Goal: Task Accomplishment & Management: Manage account settings

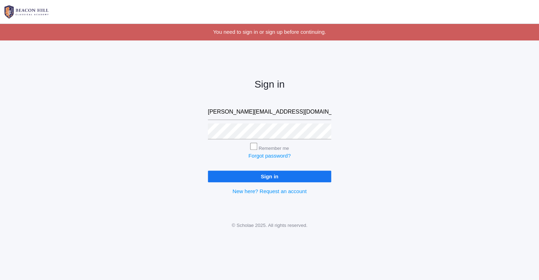
type input "rebecca@beaconhillclassical.org"
click at [273, 180] on input "Sign in" at bounding box center [269, 177] width 123 height 12
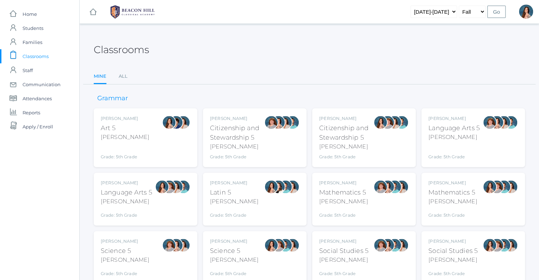
scroll to position [29, 0]
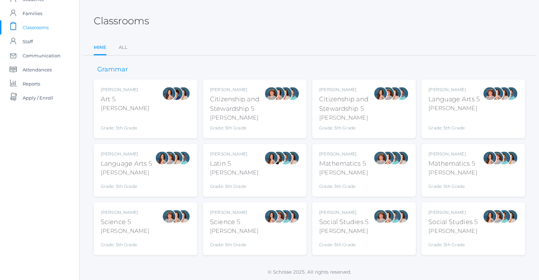
click at [444, 223] on div "Social Studies 5" at bounding box center [452, 223] width 49 height 10
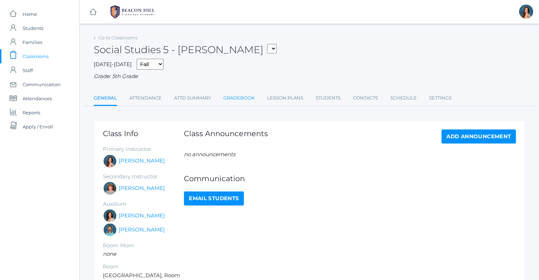
click at [232, 94] on link "Gradebook" at bounding box center [238, 98] width 31 height 14
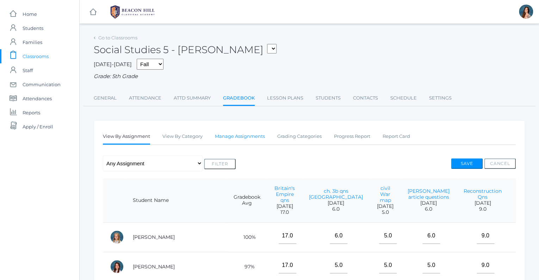
click at [253, 138] on link "Manage Assignments" at bounding box center [240, 137] width 50 height 14
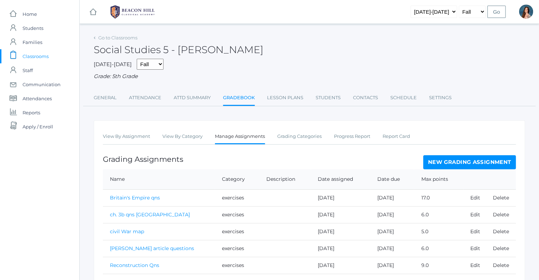
click at [449, 165] on link "New Grading Assignment" at bounding box center [469, 162] width 93 height 14
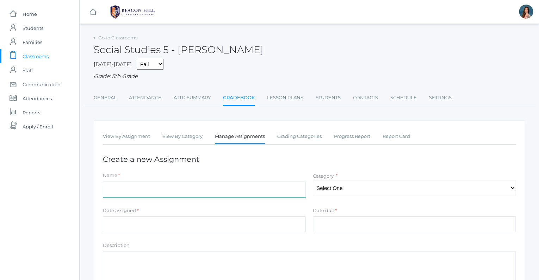
click at [147, 187] on input "Name" at bounding box center [204, 190] width 203 height 16
click at [150, 187] on input "Time Zones packet" at bounding box center [204, 190] width 203 height 16
type input "Time Zones qns"
select select "1049"
click option "exercises" at bounding box center [0, 0] width 0 height 0
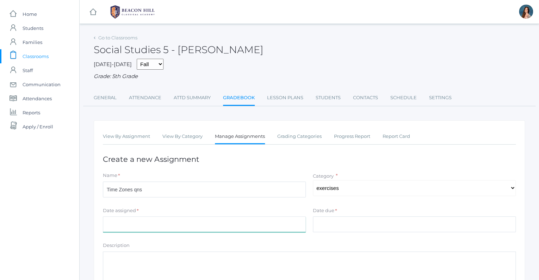
click at [194, 225] on input "Date assigned" at bounding box center [204, 225] width 203 height 16
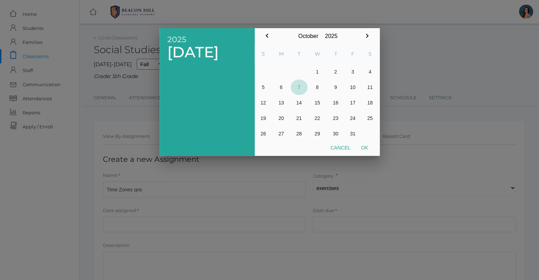
click at [298, 89] on button "7" at bounding box center [299, 87] width 17 height 15
click at [366, 145] on button "Ok" at bounding box center [365, 148] width 18 height 13
type input "2025-10-07"
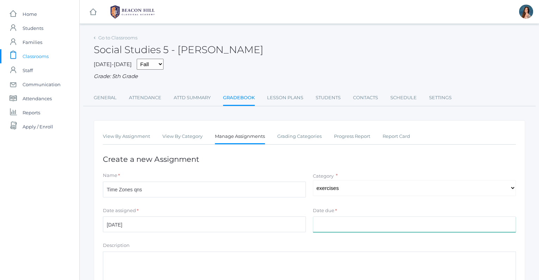
click at [329, 220] on input "Date due" at bounding box center [414, 225] width 203 height 16
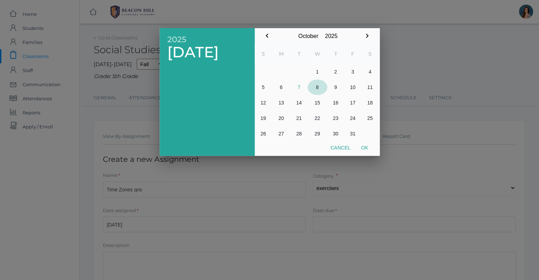
click at [313, 87] on button "8" at bounding box center [318, 87] width 20 height 15
click at [366, 146] on button "Ok" at bounding box center [365, 148] width 18 height 13
type input "[DATE]"
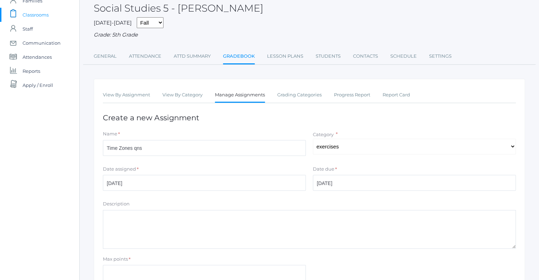
scroll to position [64, 0]
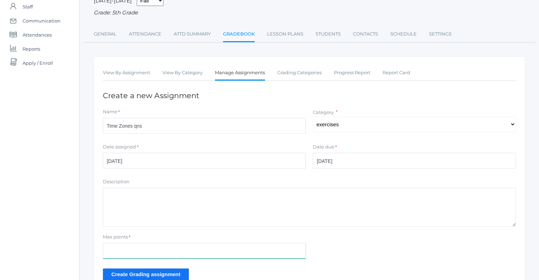
click at [127, 251] on input "Max points" at bounding box center [204, 251] width 203 height 16
type input "24"
click at [131, 269] on input "Create Grading assignment" at bounding box center [146, 275] width 86 height 12
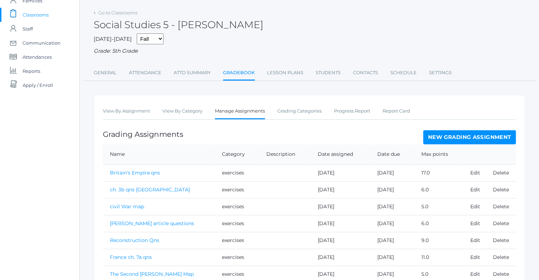
scroll to position [93, 0]
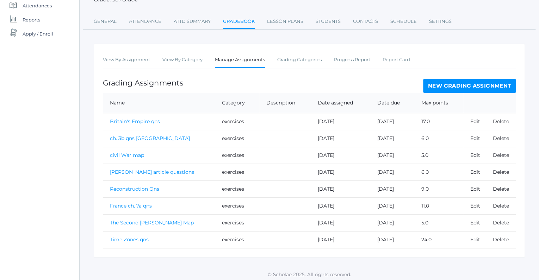
click at [138, 237] on link "Time Zones qns" at bounding box center [129, 240] width 39 height 6
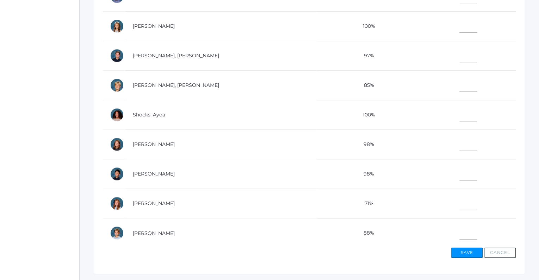
scroll to position [234, 0]
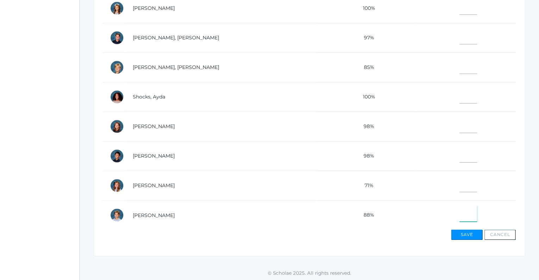
click at [459, 213] on input"] "text" at bounding box center [468, 214] width 18 height 16
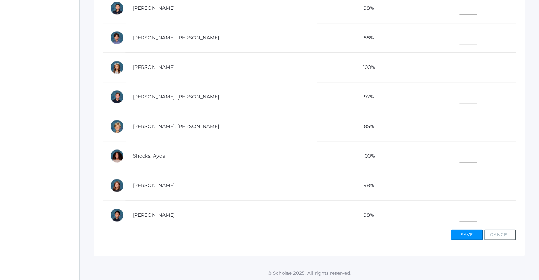
scroll to position [247, 0]
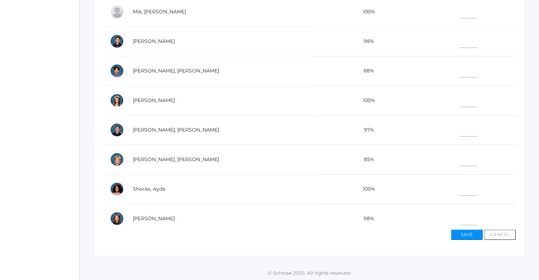
type input"] "24"
click at [459, 128] on input"] "text" at bounding box center [468, 129] width 18 height 16
type input"] "24"
click at [460, 70] on input"] "text" at bounding box center [468, 70] width 18 height 16
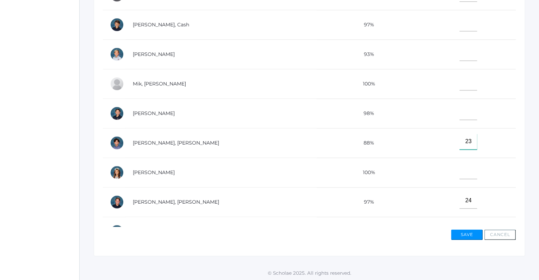
scroll to position [168, 0]
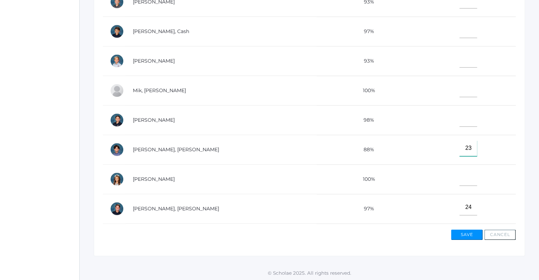
type input"] "23"
click at [459, 32] on input"] "text" at bounding box center [468, 30] width 18 height 16
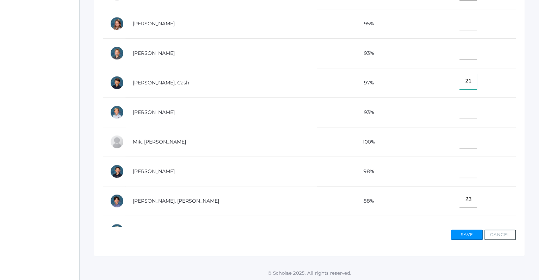
scroll to position [95, 0]
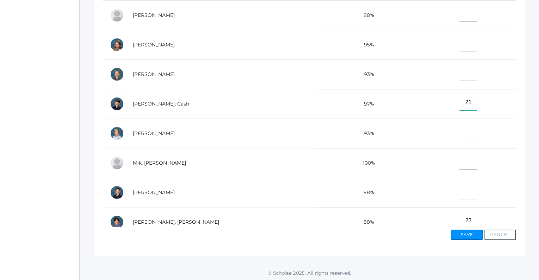
type input"] "21"
click at [459, 14] on input"] "text" at bounding box center [468, 14] width 18 height 16
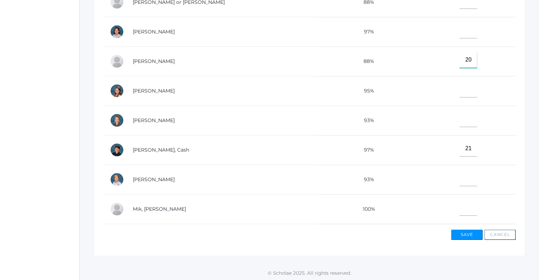
scroll to position [0, 0]
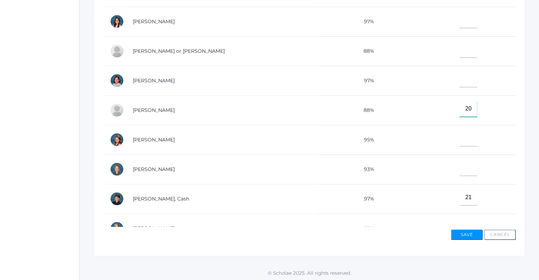
type input"] "20"
click at [459, 16] on input"] "text" at bounding box center [468, 20] width 18 height 16
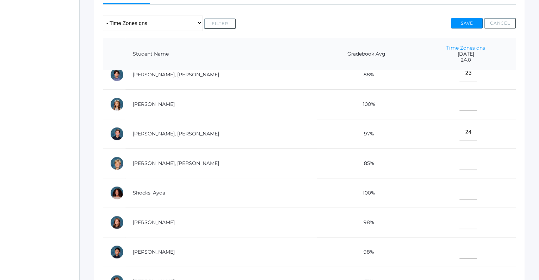
scroll to position [339, 0]
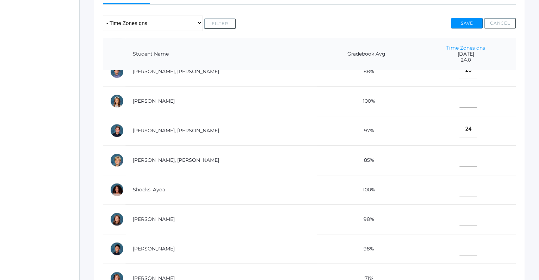
type input"] "21"
click at [459, 186] on input"] "text" at bounding box center [468, 189] width 18 height 16
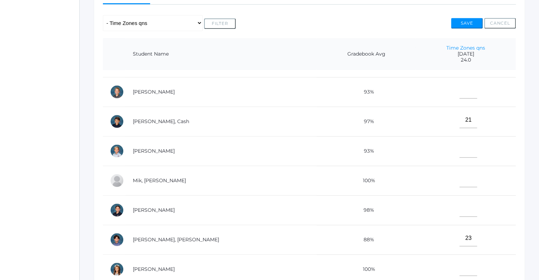
scroll to position [161, 0]
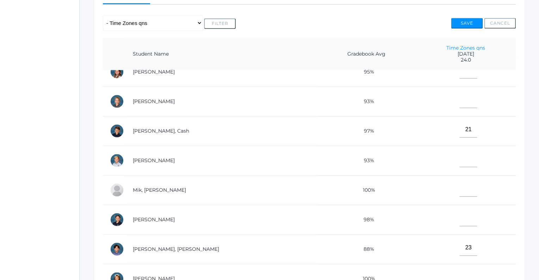
type input"] "14"
click at [459, 102] on input"] "text" at bounding box center [468, 100] width 18 height 16
type input"] "20"
click at [464, 21] on button "Save" at bounding box center [467, 23] width 32 height 11
